Goal: Complete application form

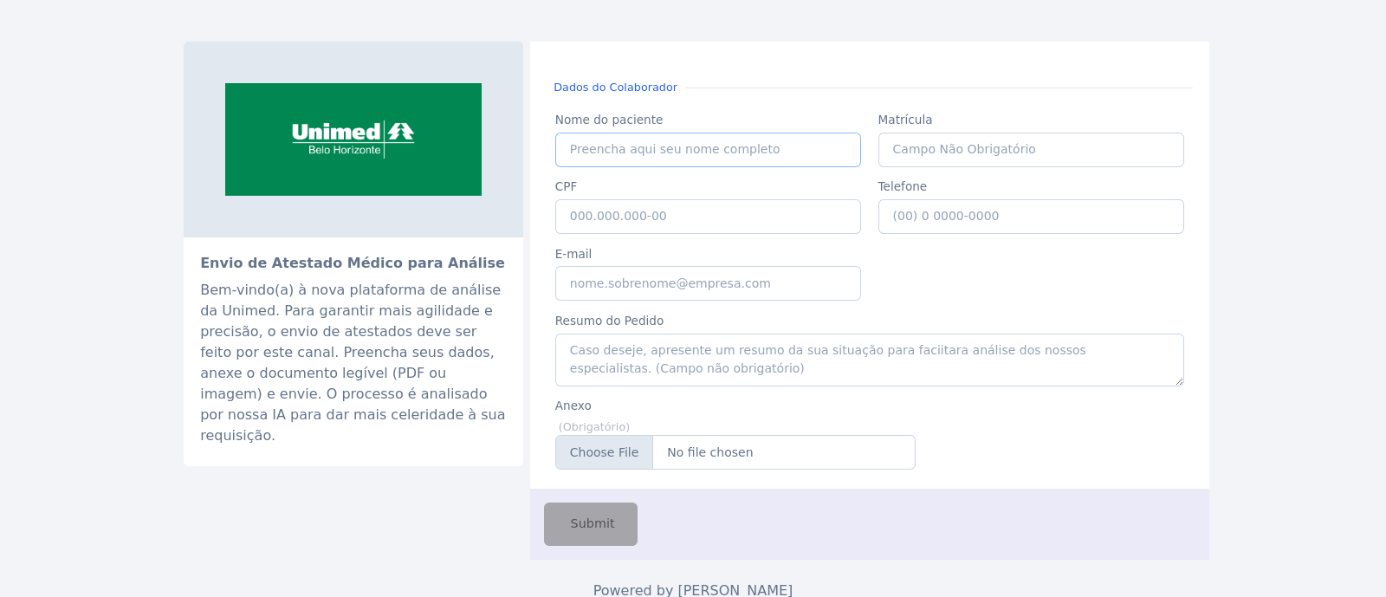
click at [625, 159] on input "Nome do paciente" at bounding box center [708, 150] width 307 height 35
paste input "[PERSON_NAME] DO [PERSON_NAME] [PERSON_NAME]"
type input "[PERSON_NAME] DO [PERSON_NAME] [PERSON_NAME]"
drag, startPoint x: 821, startPoint y: 150, endPoint x: 565, endPoint y: 147, distance: 256.4
click at [565, 147] on input "[PERSON_NAME] DO [PERSON_NAME] [PERSON_NAME]" at bounding box center [708, 150] width 307 height 35
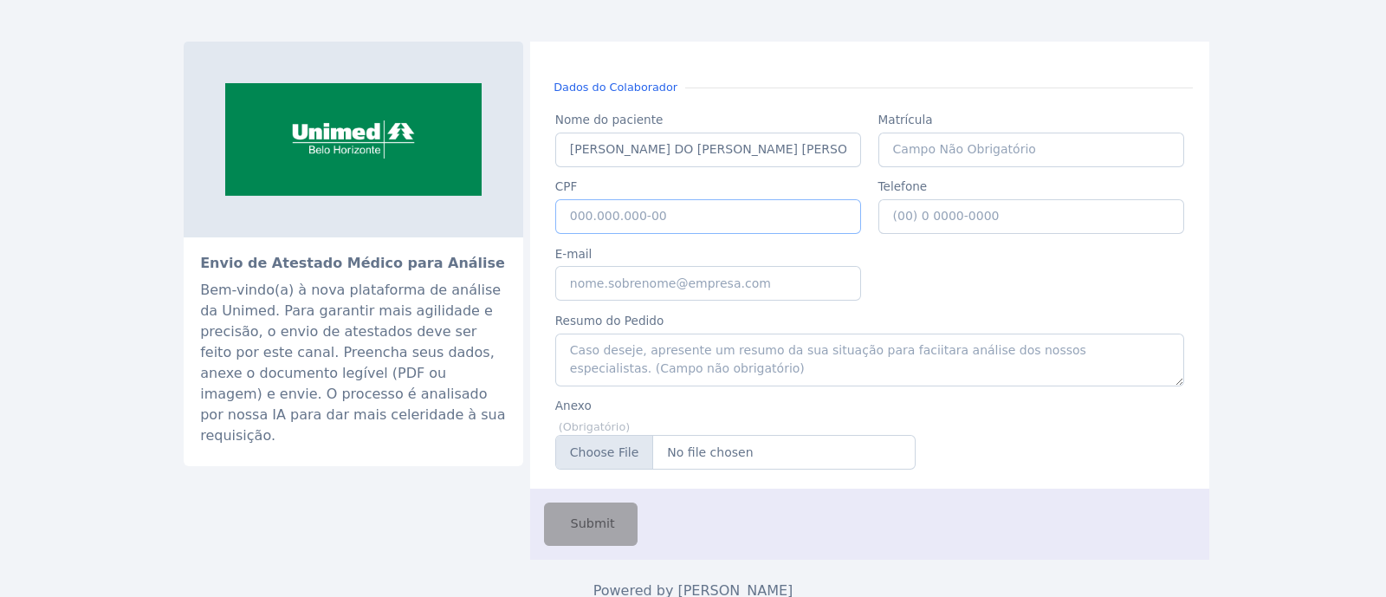
click at [716, 228] on input "CPF" at bounding box center [708, 216] width 307 height 35
paste input "065.444.686-57"
type input "065.444.686-57"
click at [735, 287] on input "E-mail" at bounding box center [708, 283] width 307 height 35
type input "G"
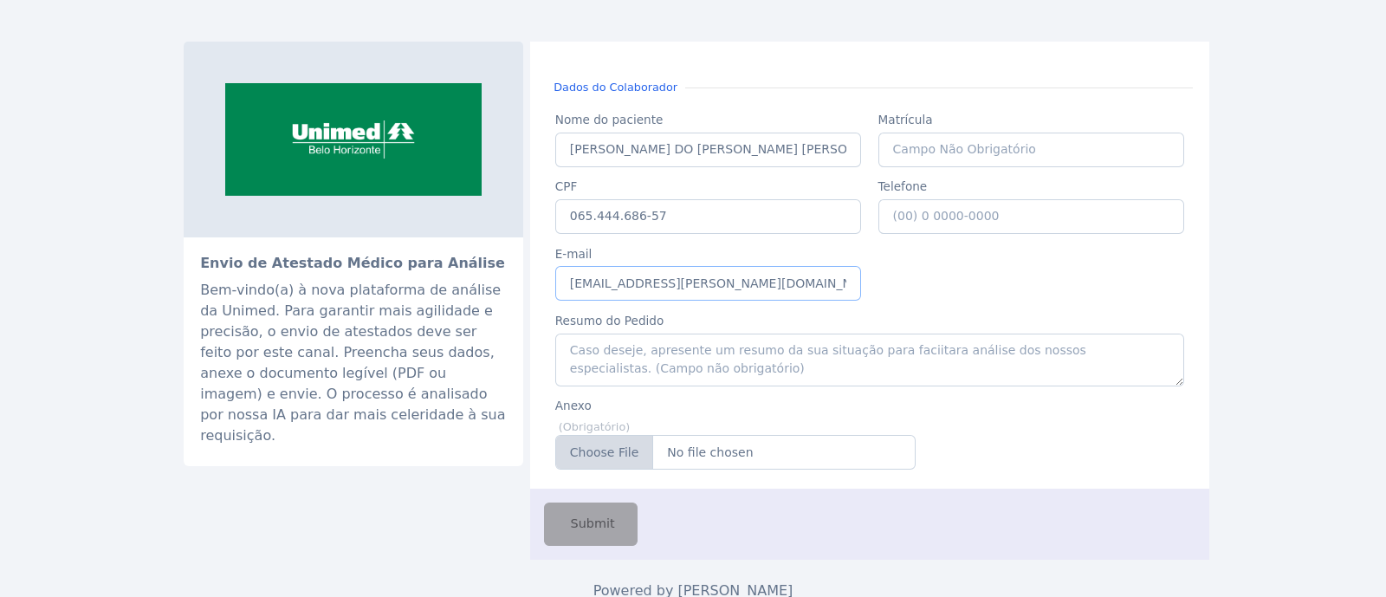
type input "[EMAIL_ADDRESS][PERSON_NAME][DOMAIN_NAME]"
click at [584, 455] on input "Anexo" at bounding box center [735, 452] width 360 height 35
type input "C:\fakepath\[PERSON_NAME] DO [PERSON_NAME] [PERSON_NAME].pdf"
